Goal: Find specific page/section: Find specific page/section

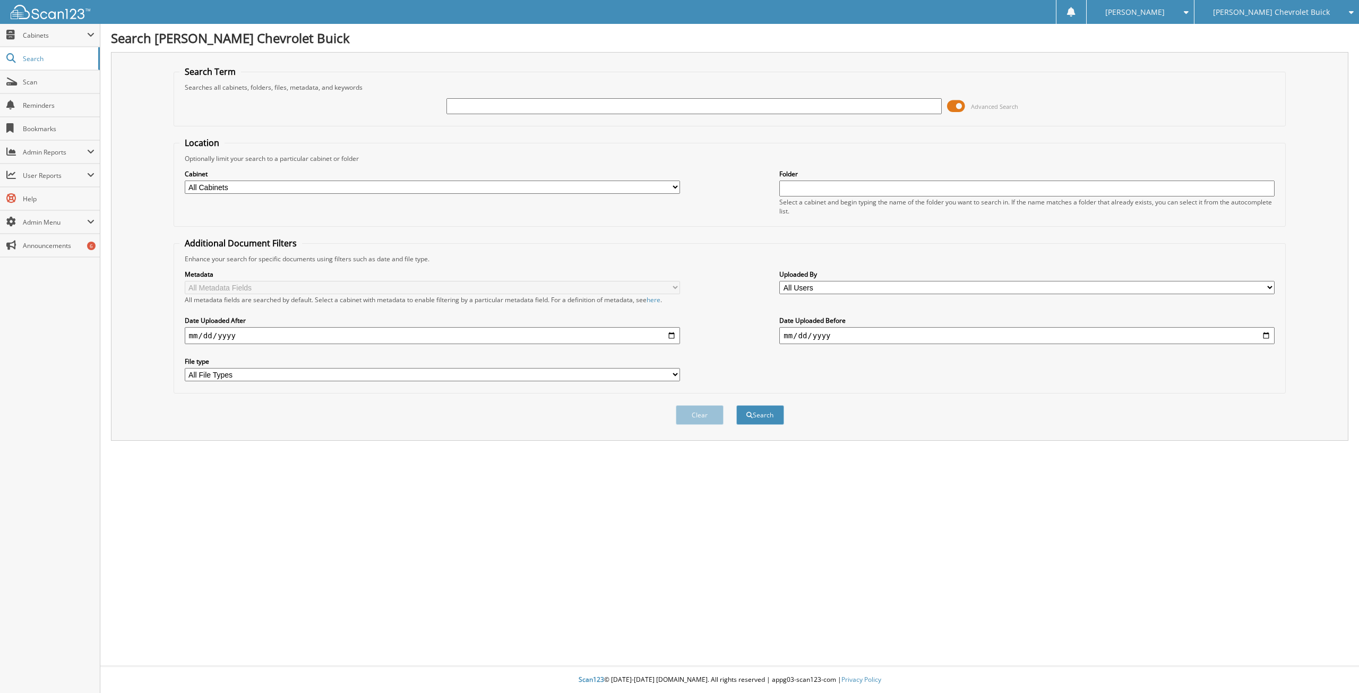
click at [543, 100] on div at bounding box center [693, 106] width 495 height 18
click at [543, 100] on input "text" at bounding box center [693, 106] width 495 height 16
type input "XTIME"
click at [736, 405] on button "Search" at bounding box center [760, 415] width 48 height 20
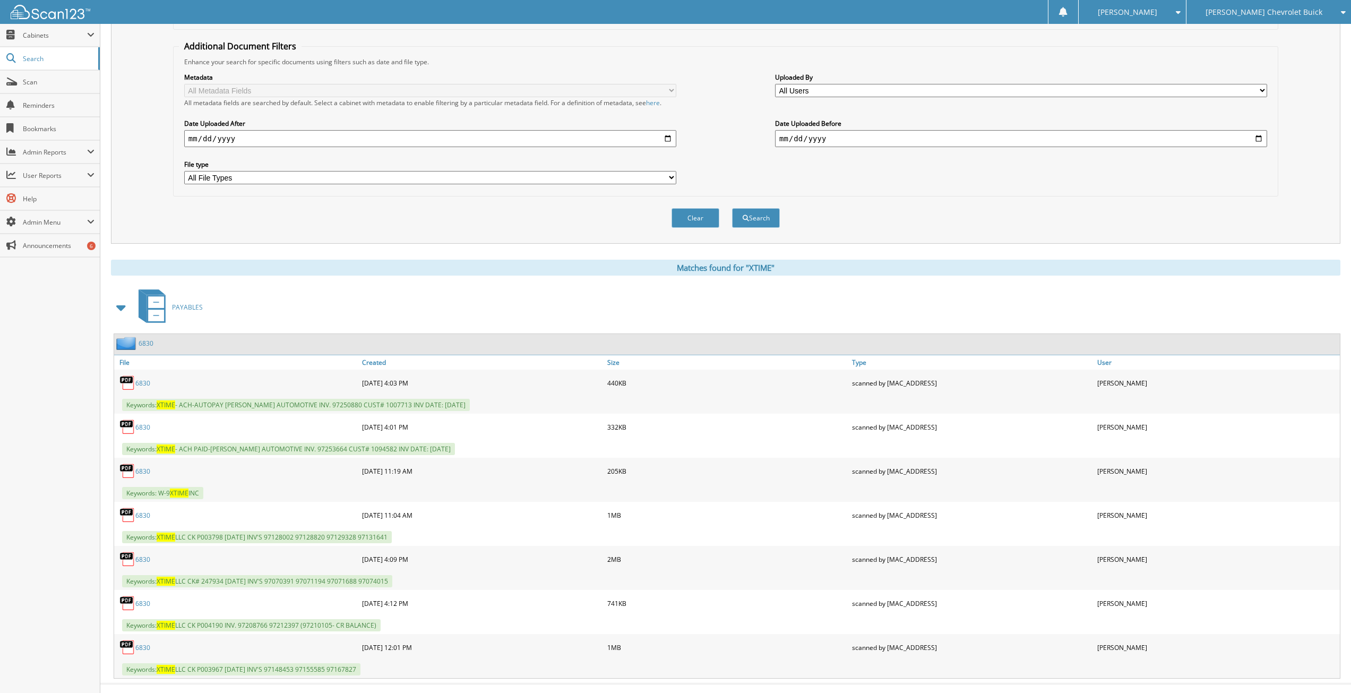
scroll to position [212, 0]
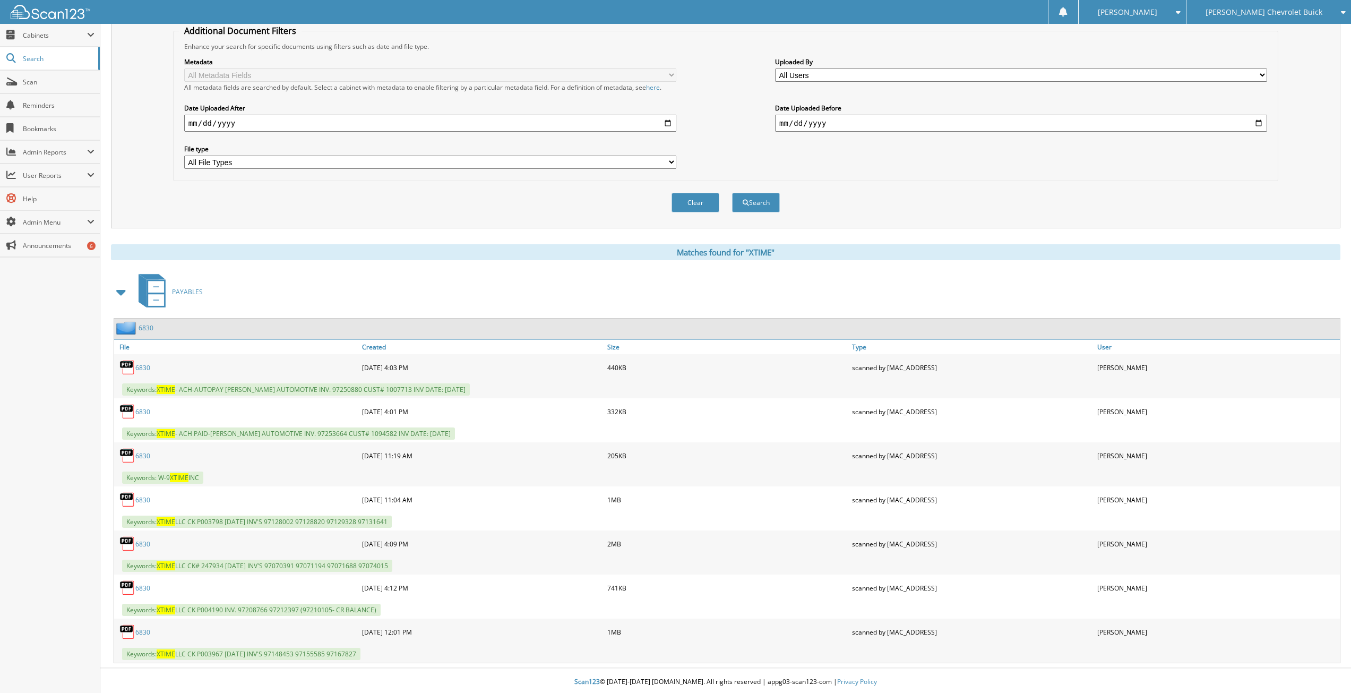
click at [144, 325] on link "6830" at bounding box center [146, 327] width 15 height 9
